Goal: Navigation & Orientation: Find specific page/section

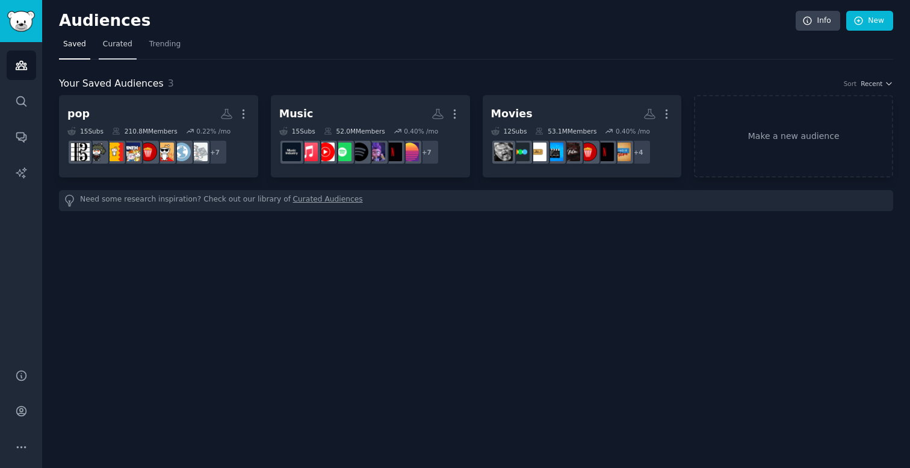
click at [122, 45] on span "Curated" at bounding box center [117, 44] width 29 height 11
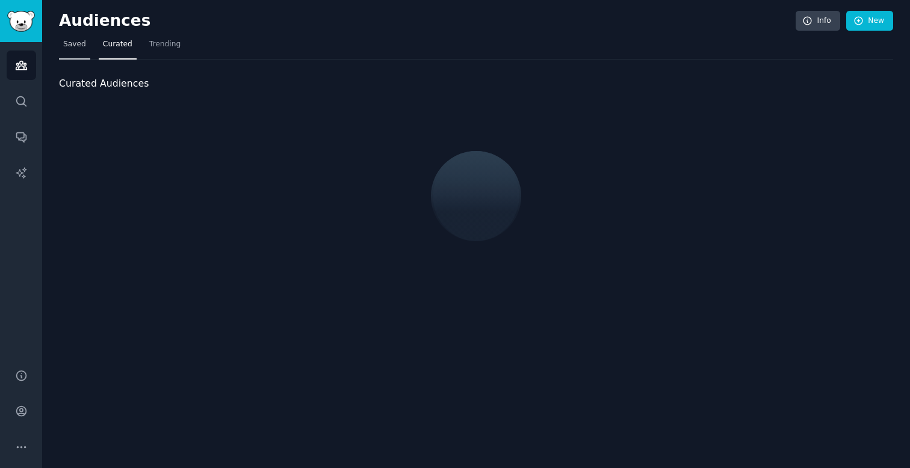
click at [67, 40] on span "Saved" at bounding box center [74, 44] width 23 height 11
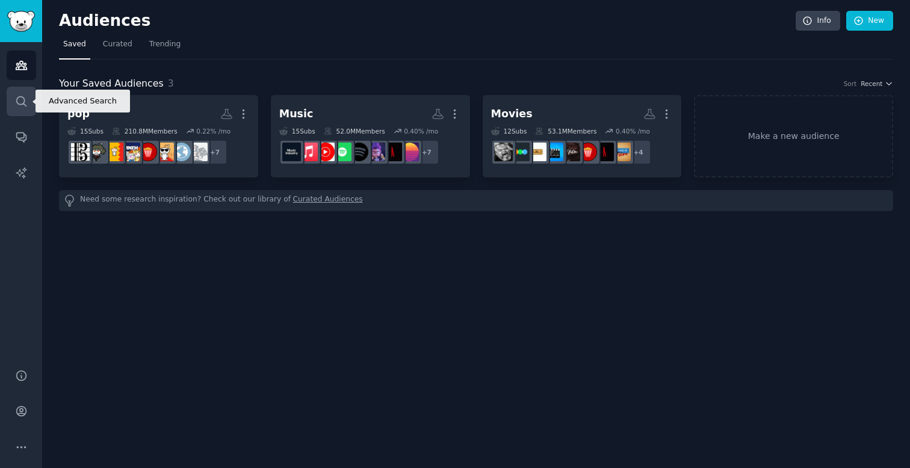
click at [25, 106] on icon "Sidebar" at bounding box center [21, 101] width 13 height 13
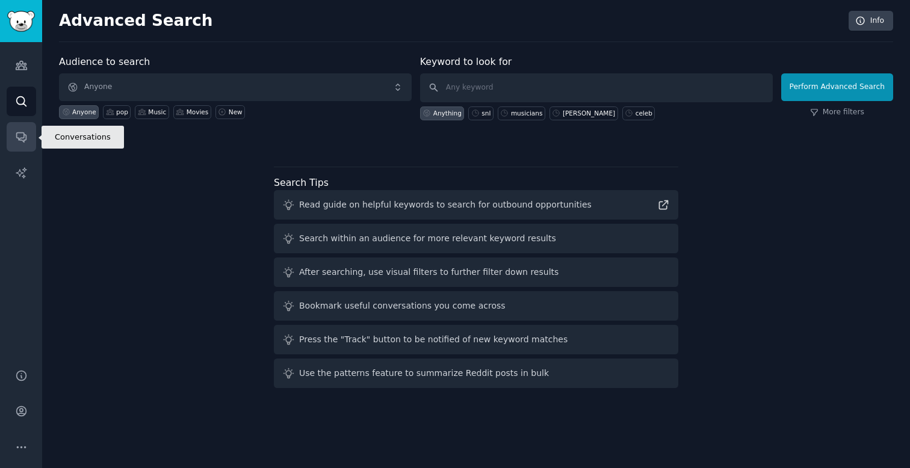
click at [16, 150] on link "Conversations" at bounding box center [21, 136] width 29 height 29
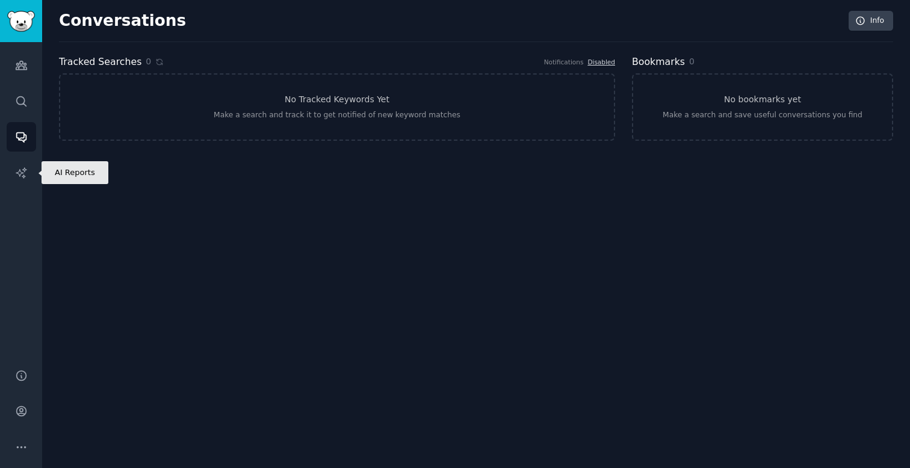
click at [5, 189] on div "Audiences Search Conversations AI Reports" at bounding box center [21, 198] width 42 height 312
click at [9, 173] on link "AI Reports" at bounding box center [21, 172] width 29 height 29
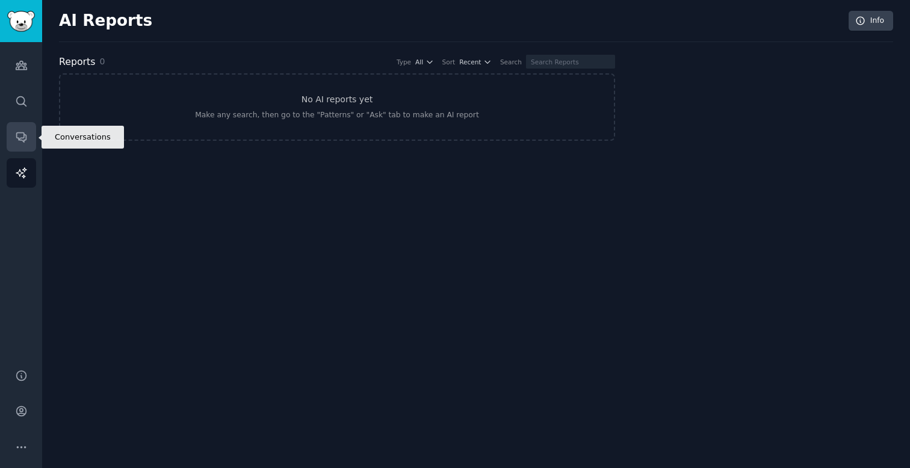
click at [16, 135] on icon "Sidebar" at bounding box center [21, 138] width 10 height 10
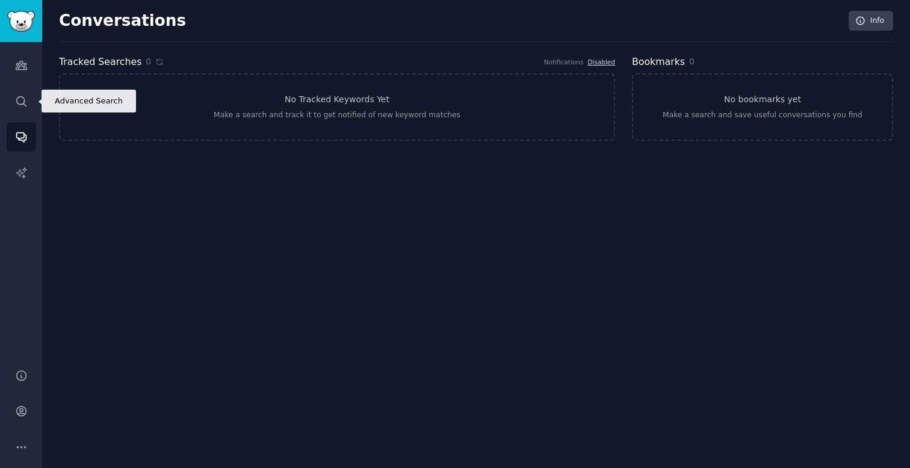
click at [16, 98] on icon "Sidebar" at bounding box center [21, 101] width 10 height 10
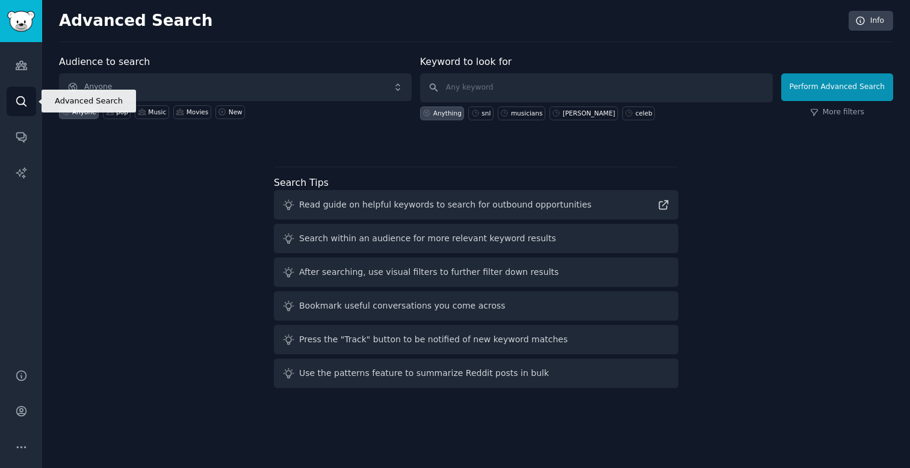
click at [16, 95] on icon "Sidebar" at bounding box center [21, 101] width 13 height 13
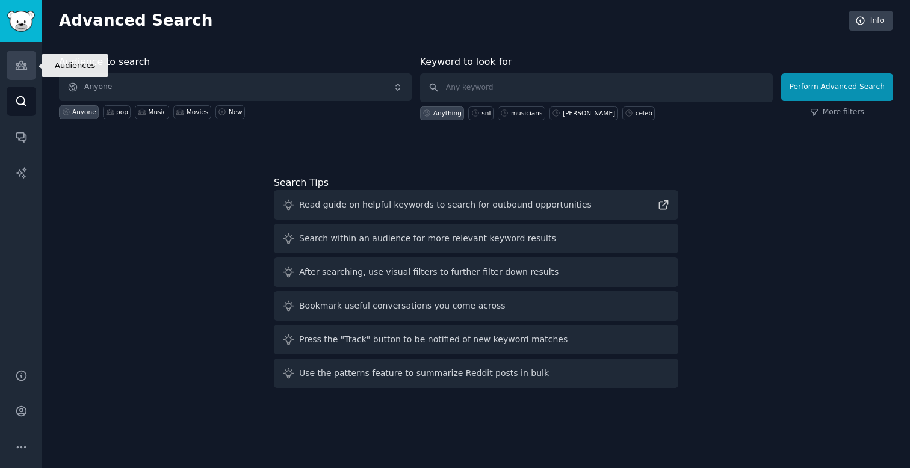
click at [26, 64] on icon "Sidebar" at bounding box center [21, 65] width 13 height 13
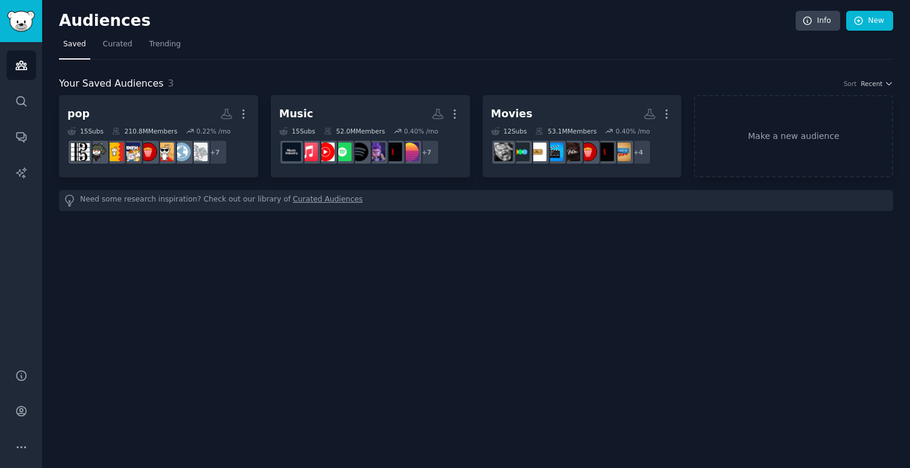
click at [527, 55] on nav "Saved Curated Trending" at bounding box center [476, 47] width 834 height 25
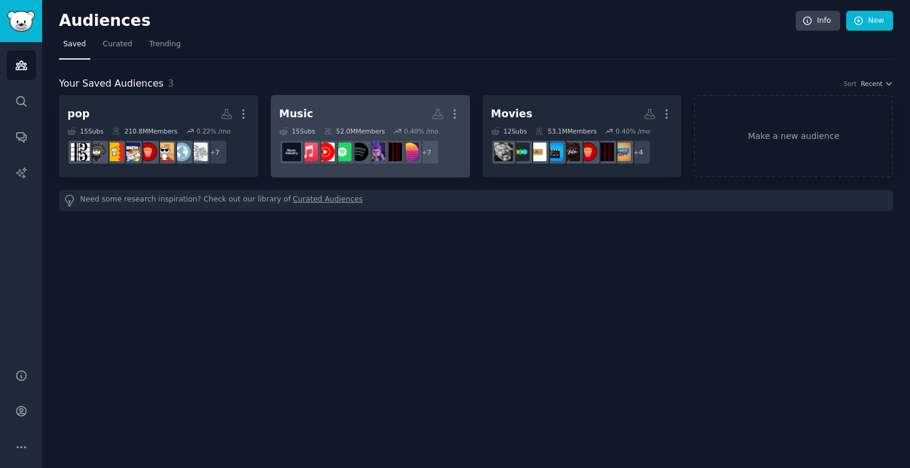
click at [345, 117] on h2 "Music Custom Audience More" at bounding box center [370, 114] width 182 height 21
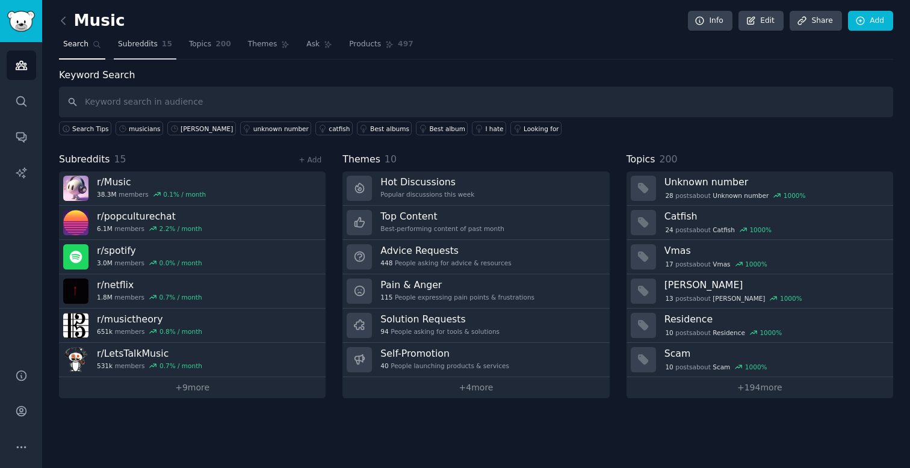
click at [139, 50] on link "Subreddits 15" at bounding box center [145, 47] width 63 height 25
